Goal: Task Accomplishment & Management: Manage account settings

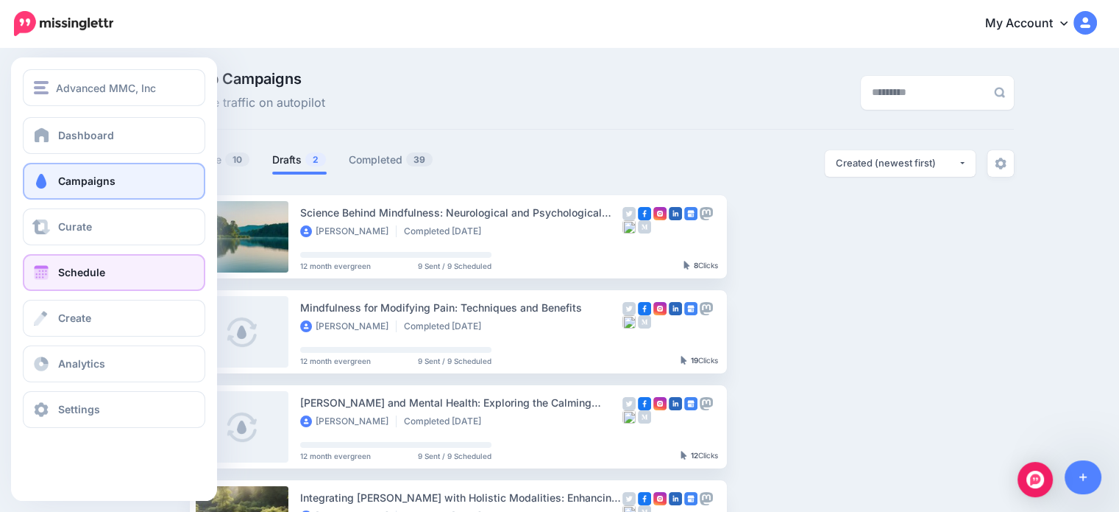
click at [74, 270] on span "Schedule" at bounding box center [81, 272] width 47 height 13
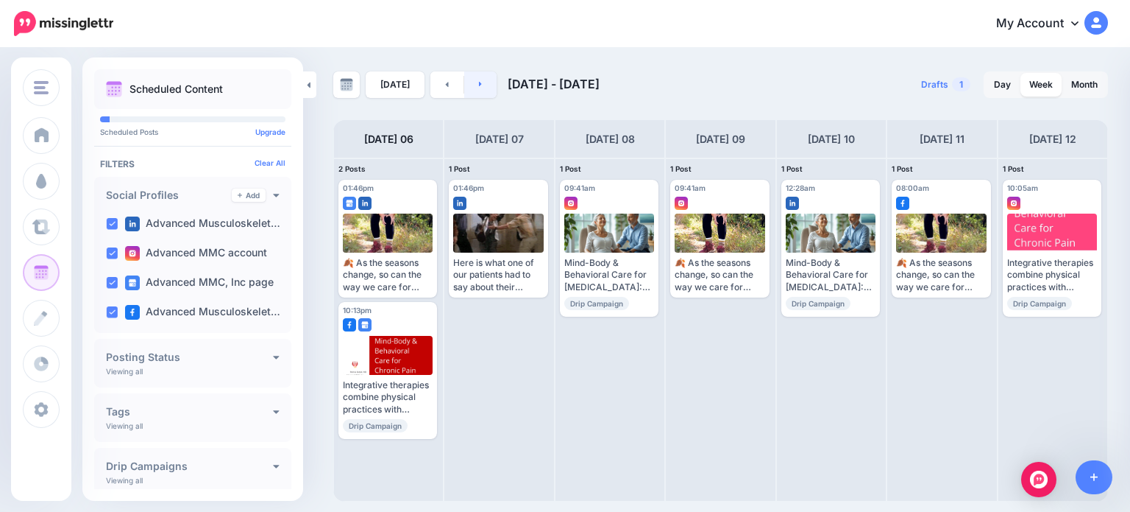
click at [482, 82] on link at bounding box center [480, 84] width 33 height 26
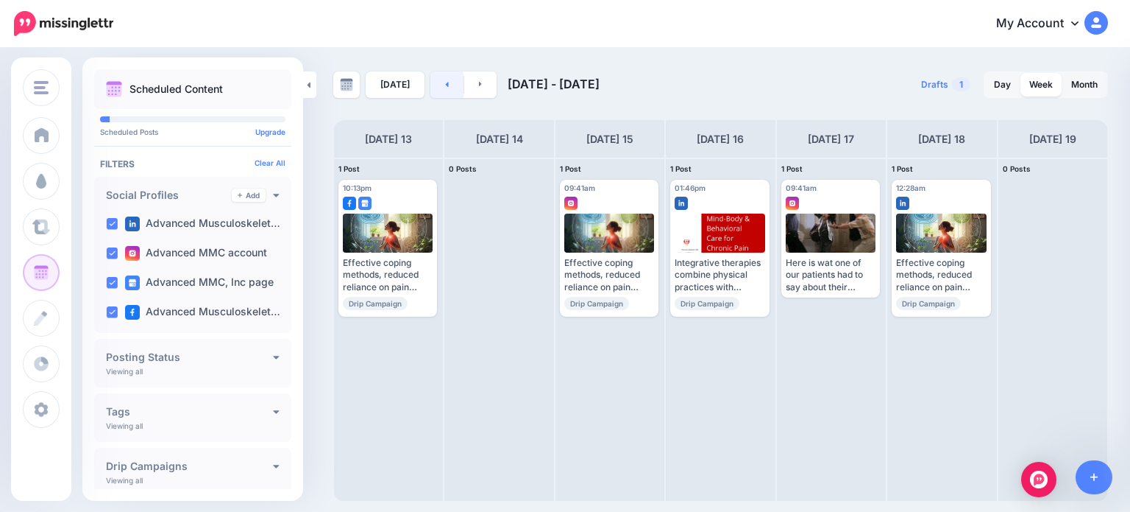
click at [435, 91] on link at bounding box center [447, 84] width 33 height 26
